Goal: Information Seeking & Learning: Learn about a topic

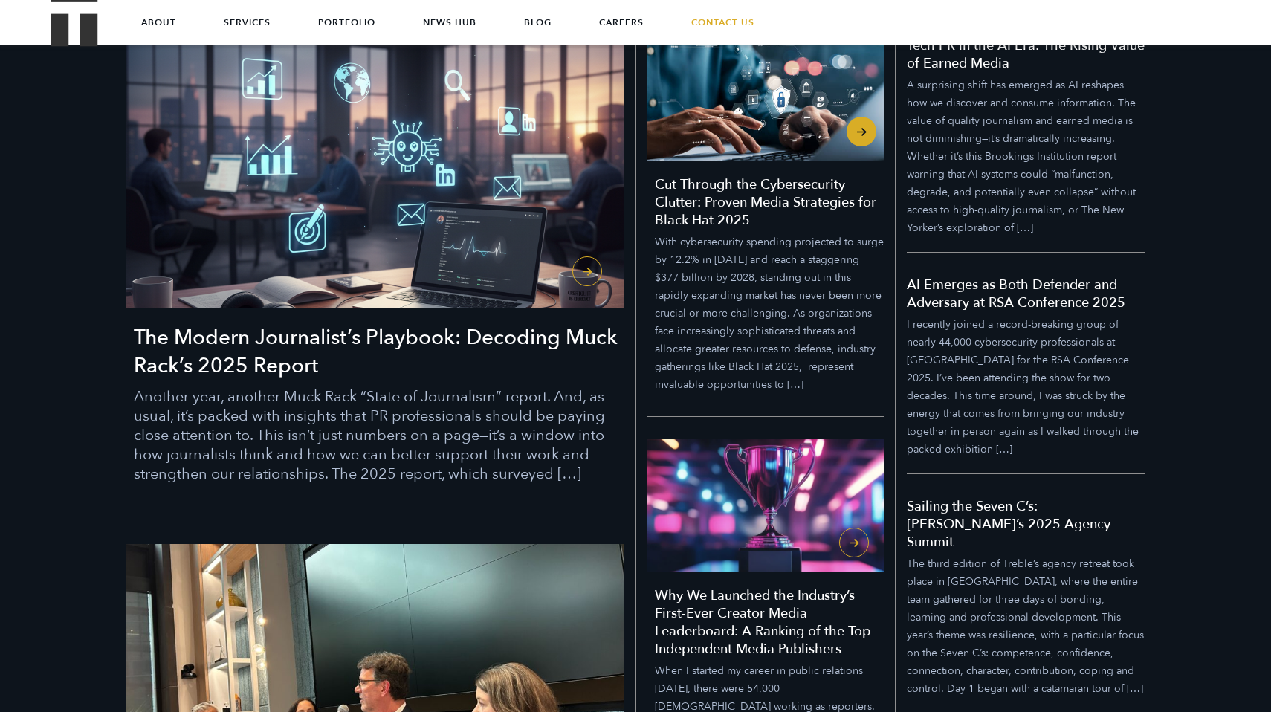
scroll to position [404, 0]
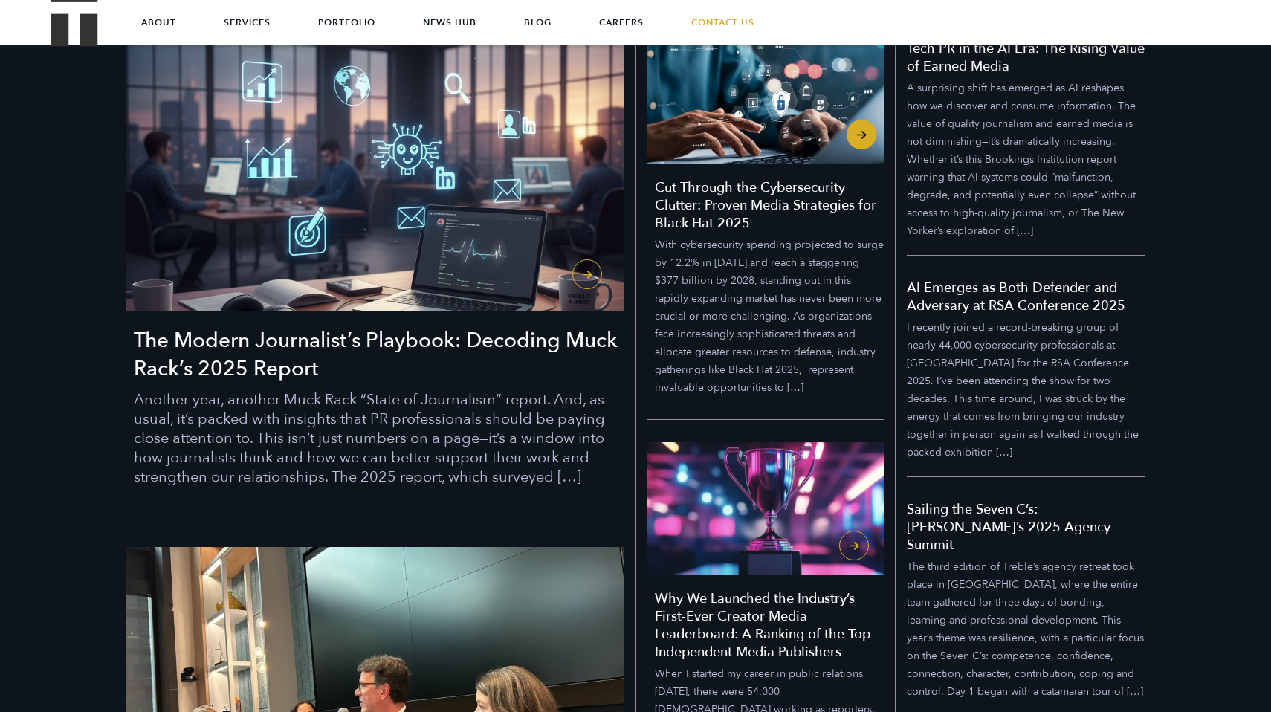
click at [698, 221] on h4 "Cut Through the Cybersecurity Clutter: Proven Media Strategies for Black Hat 20…" at bounding box center [769, 206] width 229 height 54
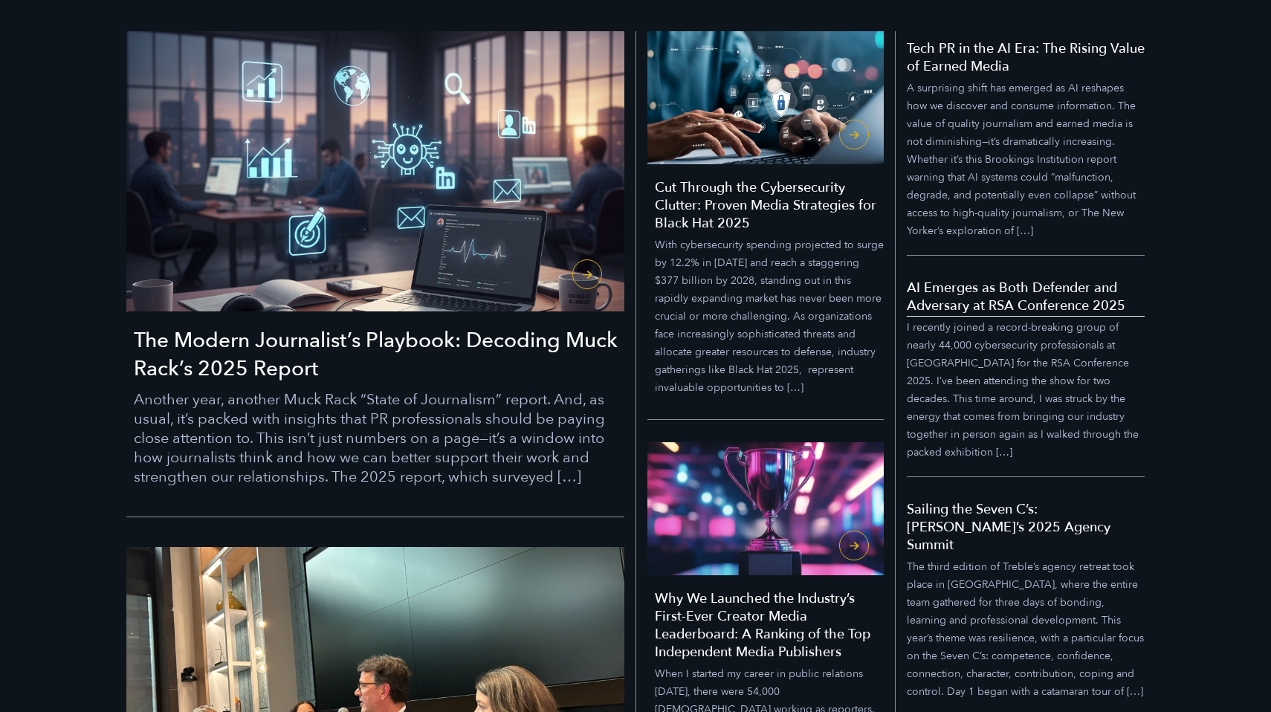
click at [990, 288] on h5 "AI Emerges as Both Defender and Adversary at RSA Conference 2025" at bounding box center [1026, 298] width 238 height 36
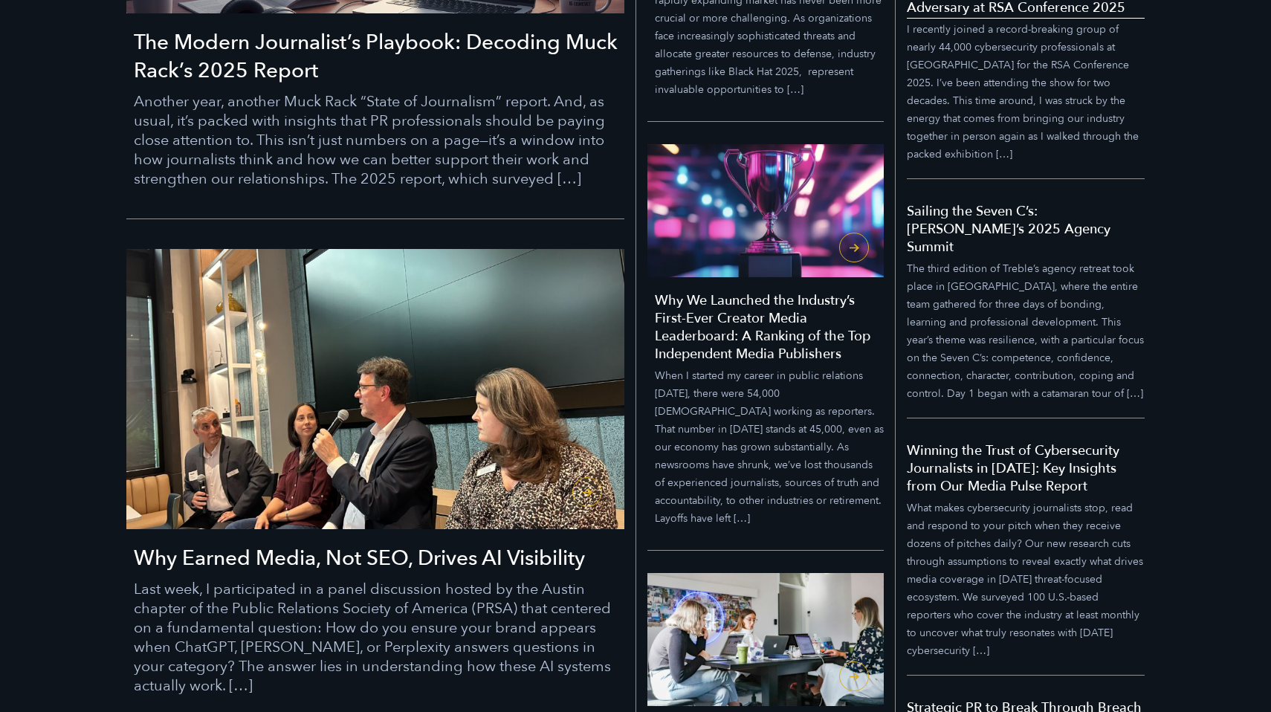
scroll to position [766, 0]
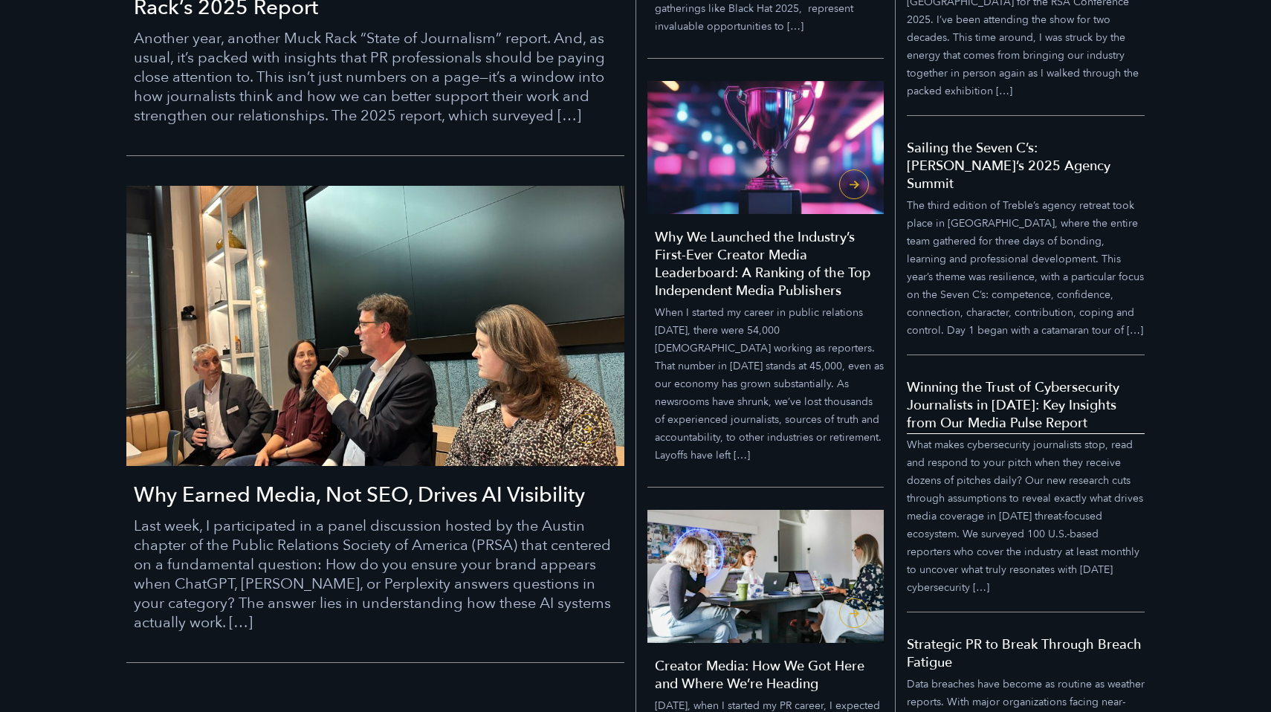
click at [989, 396] on h5 "Winning the Trust of Cybersecurity Journalists in 2025: Key Insights from Our M…" at bounding box center [1026, 406] width 238 height 54
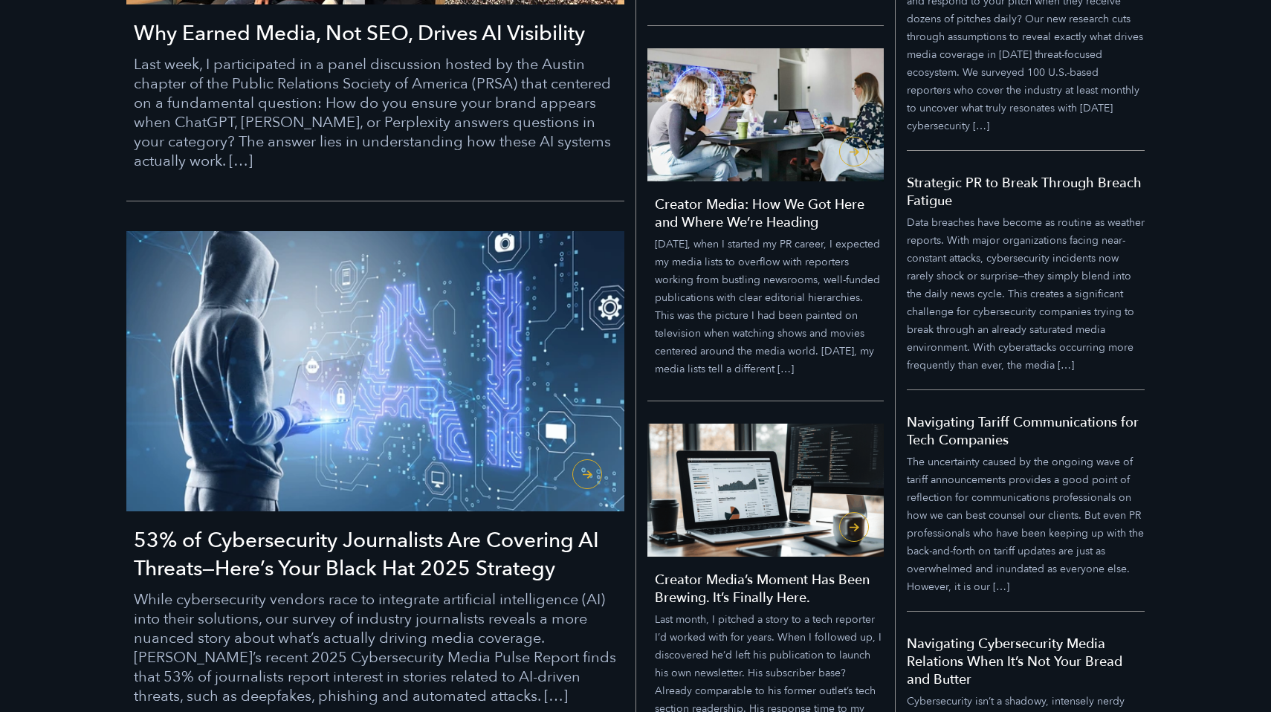
scroll to position [1229, 0]
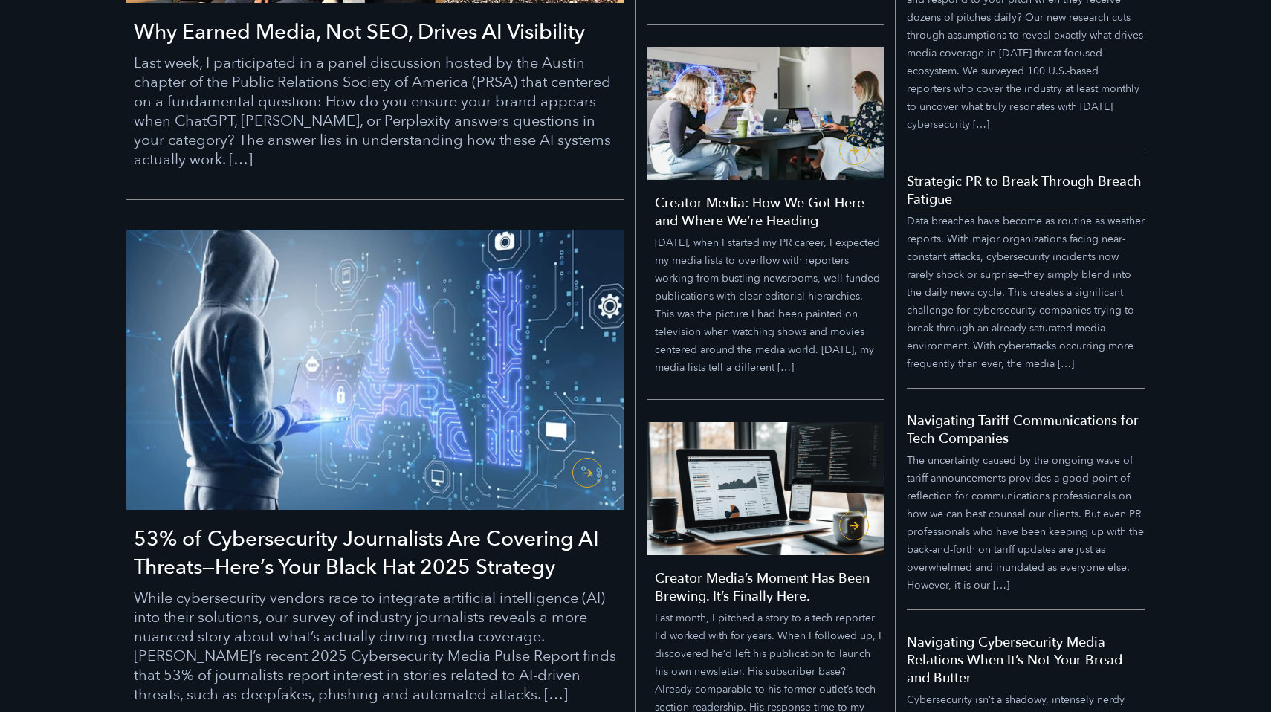
click at [926, 181] on h5 "Strategic PR to Break Through Breach Fatigue" at bounding box center [1026, 191] width 238 height 36
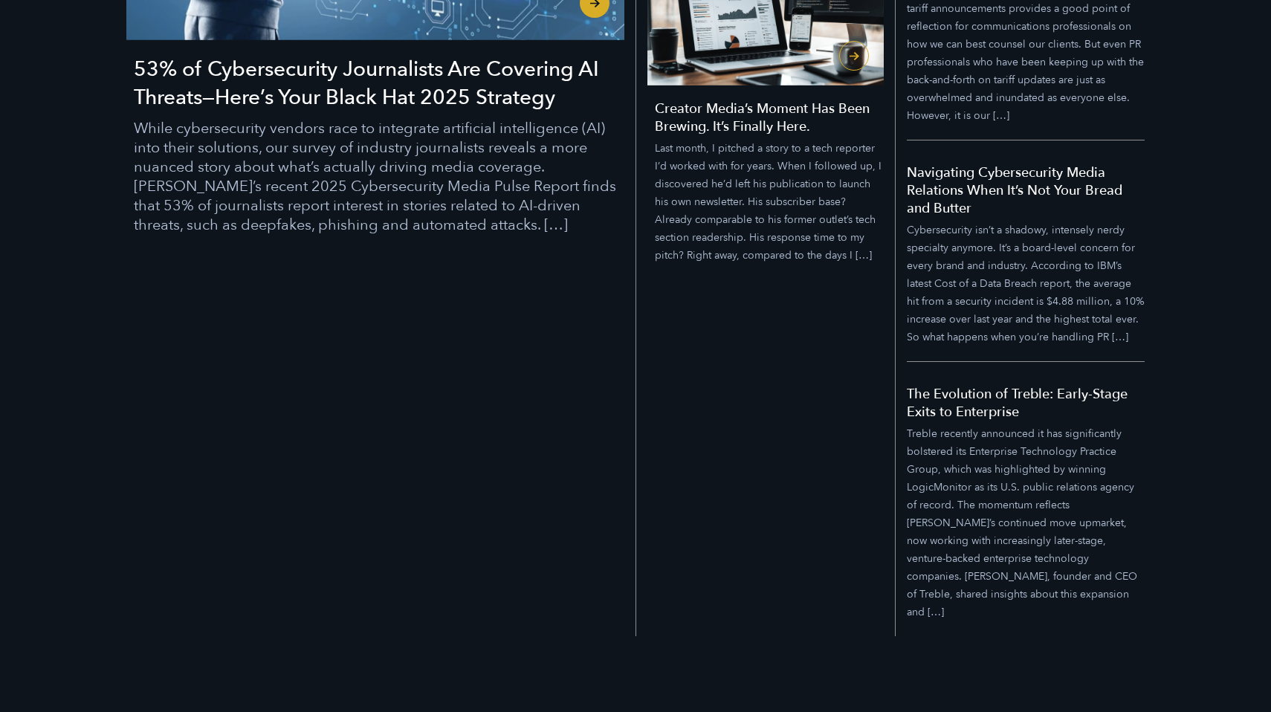
scroll to position [2181, 0]
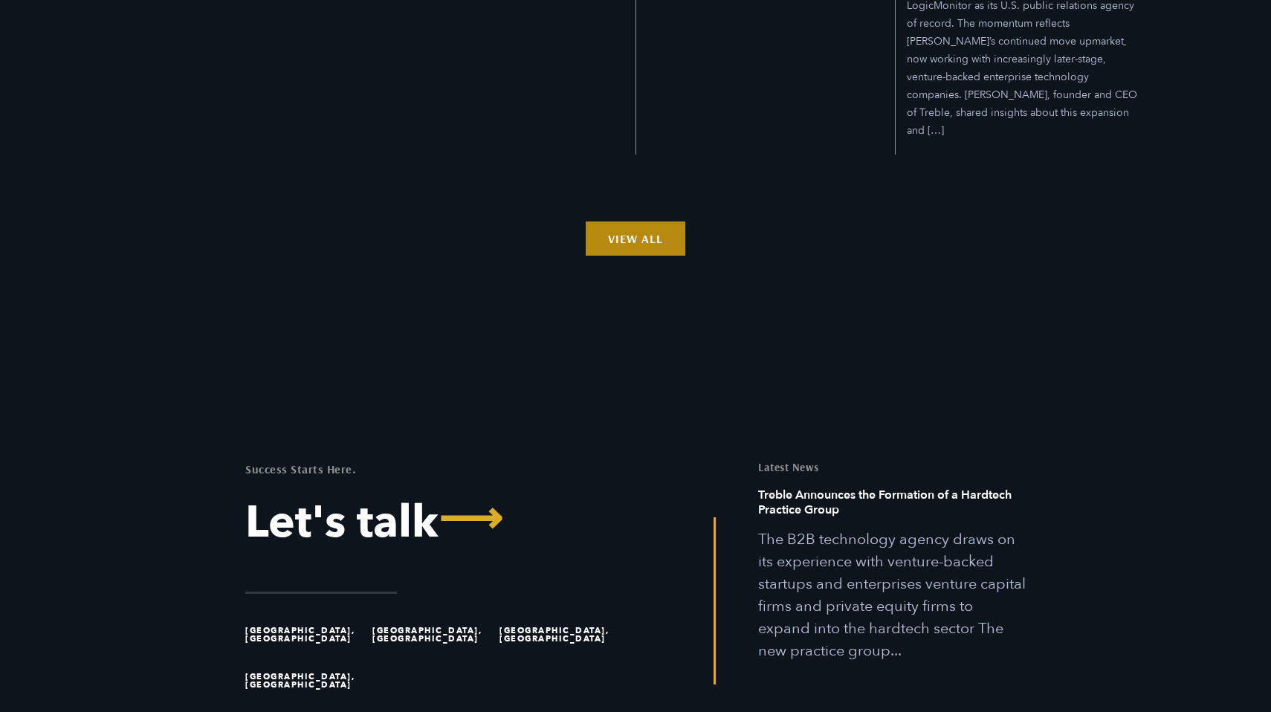
click at [604, 222] on link "View All" at bounding box center [636, 239] width 100 height 34
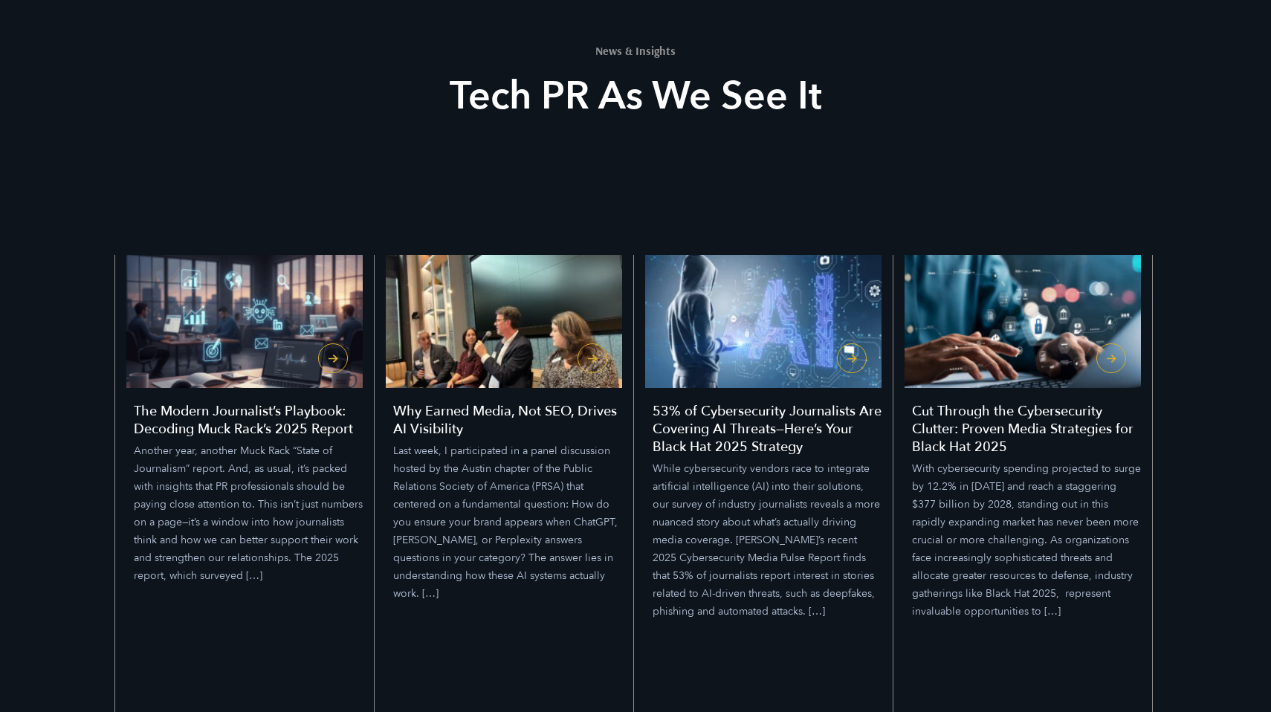
scroll to position [298, 0]
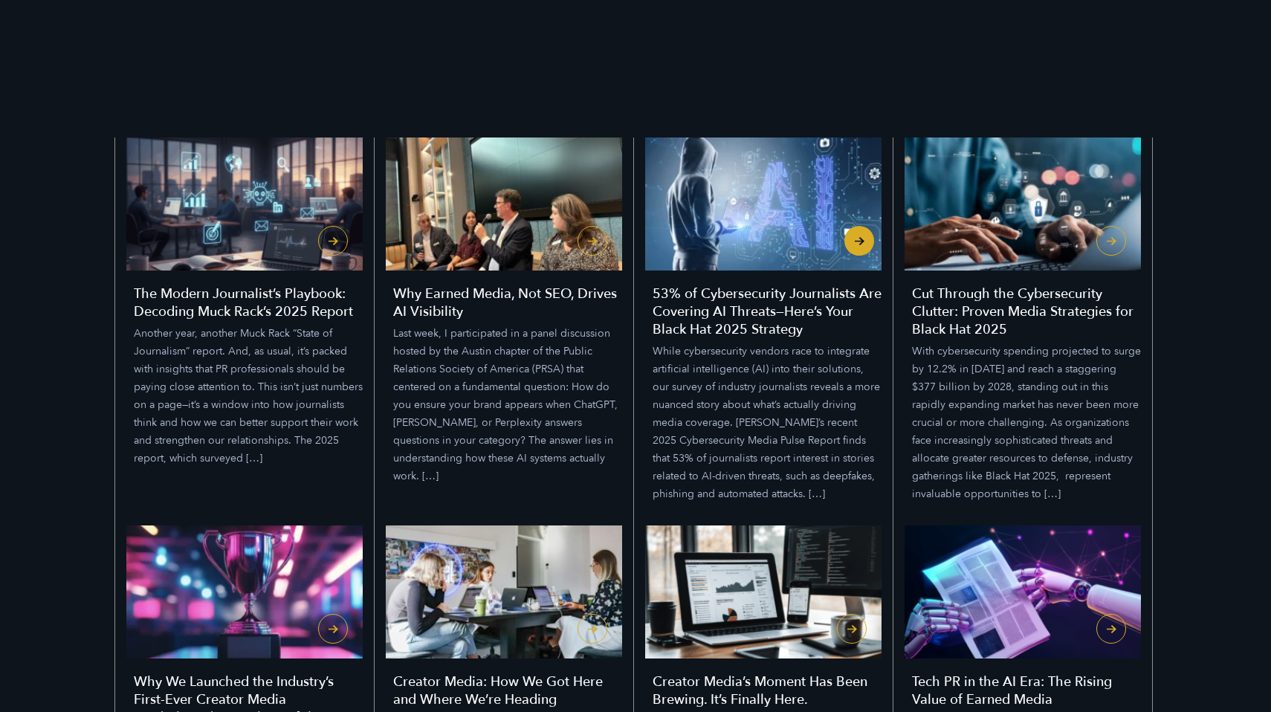
click at [732, 305] on h4 "53% of Cybersecurity Journalists Are Covering AI Threats—Here’s Your Black Hat …" at bounding box center [767, 313] width 229 height 54
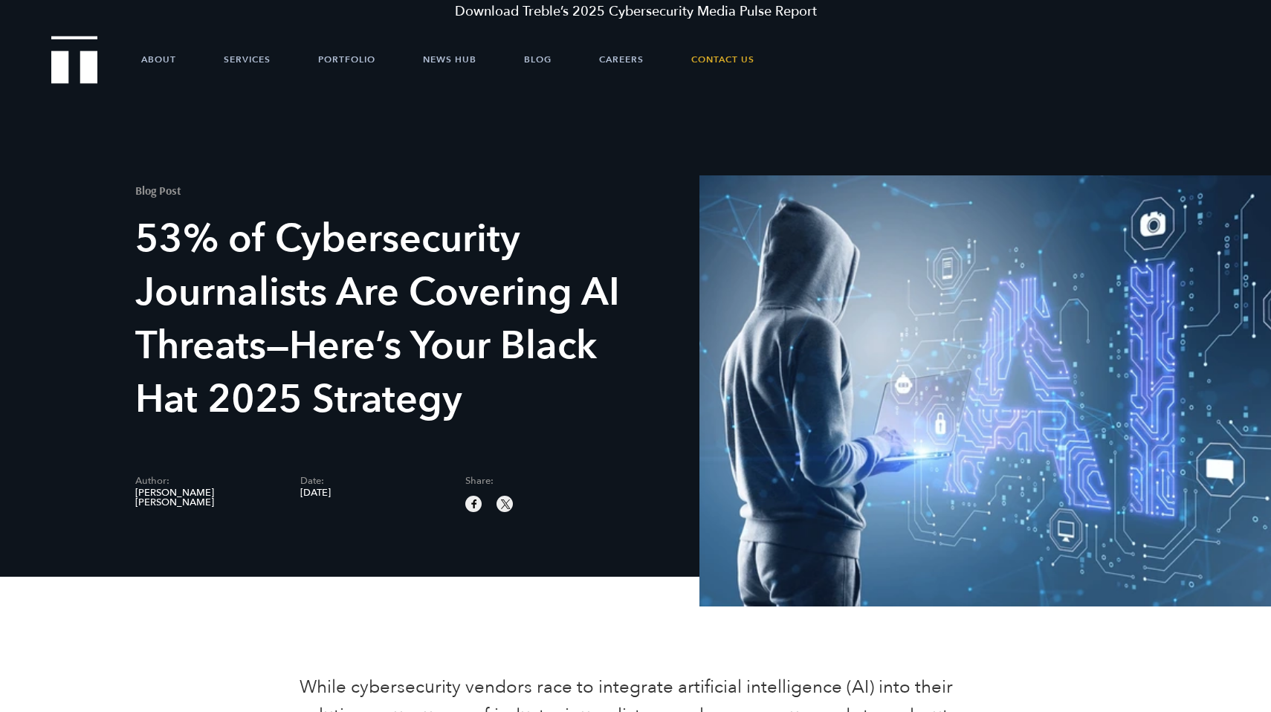
click at [367, 279] on h1 "53% of Cybersecurity Journalists Are Covering AI Threats—Here’s Your Black Hat …" at bounding box center [383, 320] width 496 height 214
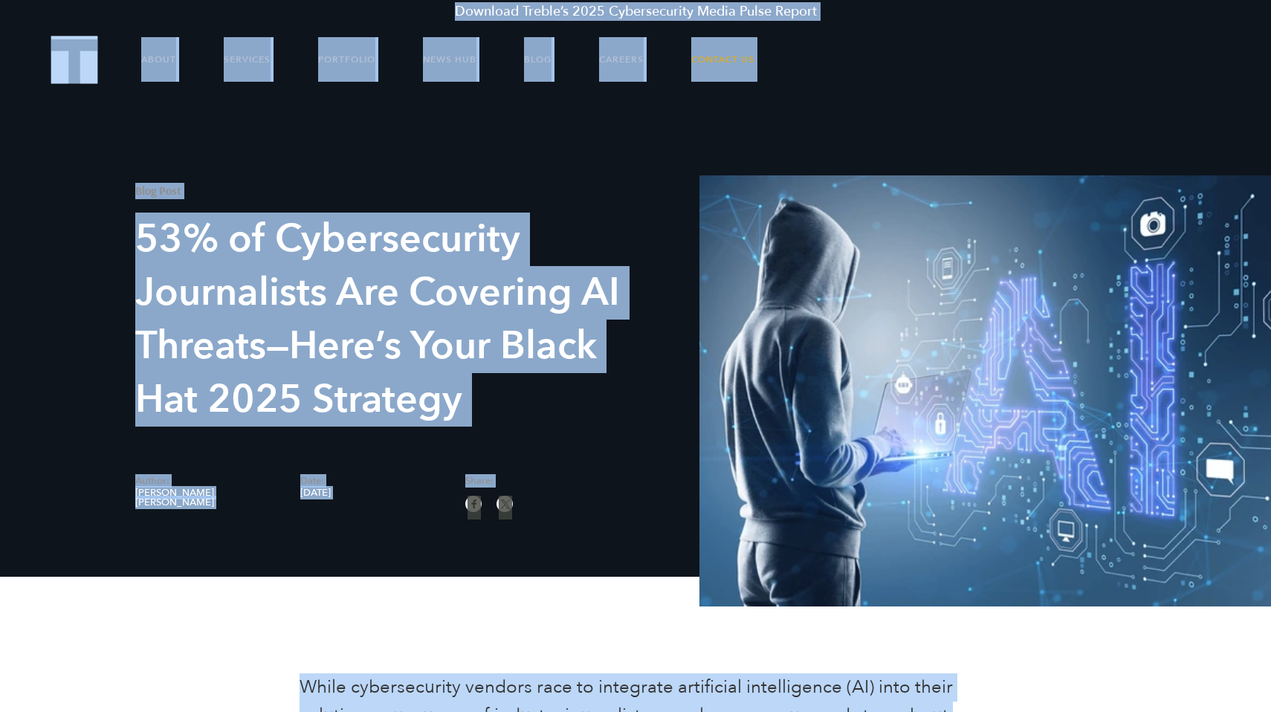
copy body "Loremips Dolors’a 0799 Consecteturad Elits Doeiu Tempor Incid Utlabore Etdolore…"
click at [425, 242] on h1 "53% of Cybersecurity Journalists Are Covering AI Threats—Here’s Your Black Hat …" at bounding box center [383, 320] width 496 height 214
